Goal: Browse casually: Explore the website without a specific task or goal

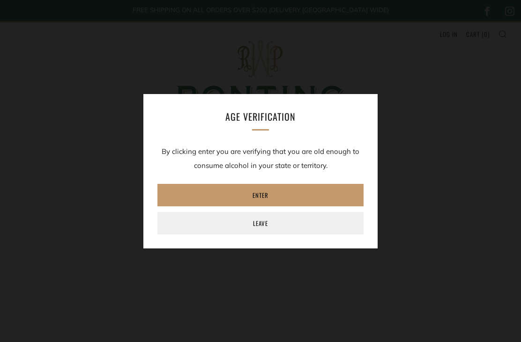
click at [349, 185] on link "Enter" at bounding box center [260, 195] width 206 height 22
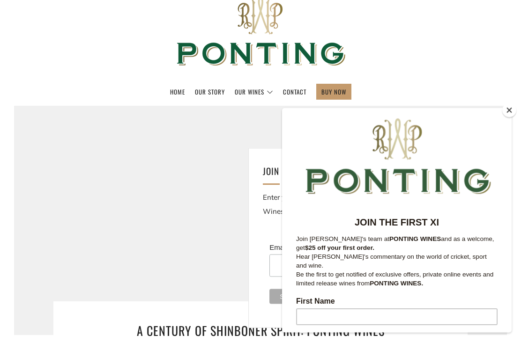
scroll to position [45, 0]
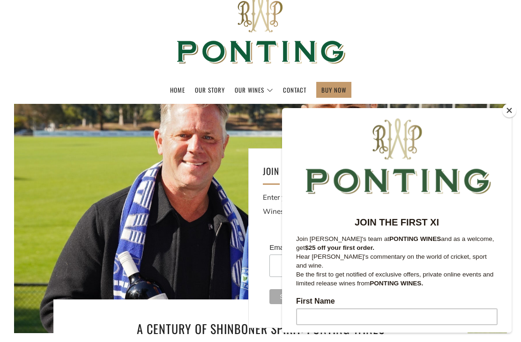
click at [511, 118] on button "Close" at bounding box center [509, 111] width 14 height 14
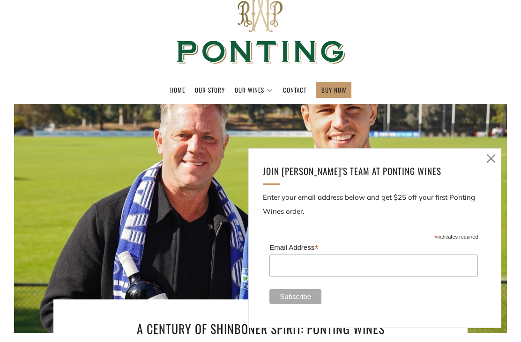
click at [490, 164] on icon at bounding box center [490, 159] width 11 height 12
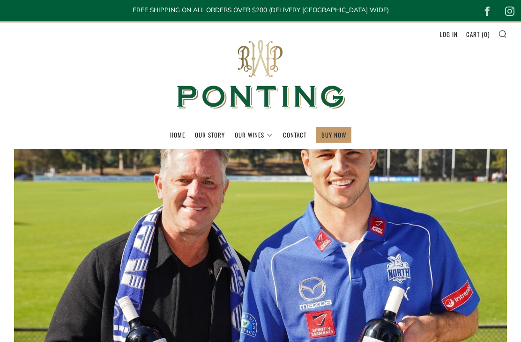
click at [0, 0] on link "The Collection" at bounding box center [0, 0] width 0 height 0
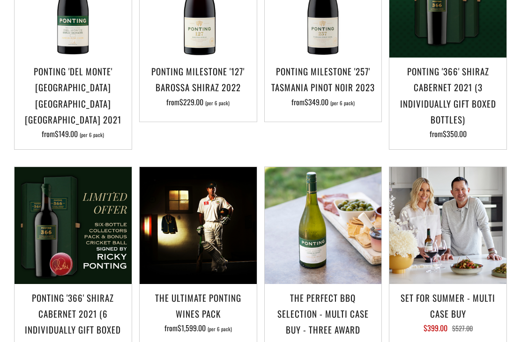
scroll to position [716, 0]
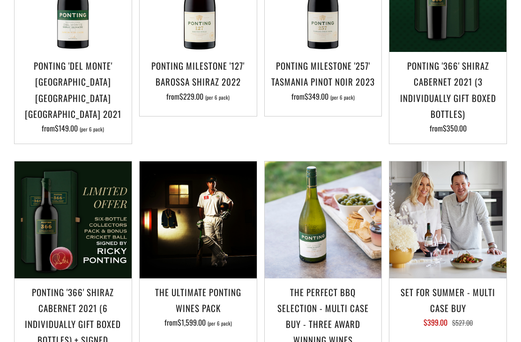
click at [228, 232] on img at bounding box center [198, 220] width 117 height 117
